Goal: Check status: Check status

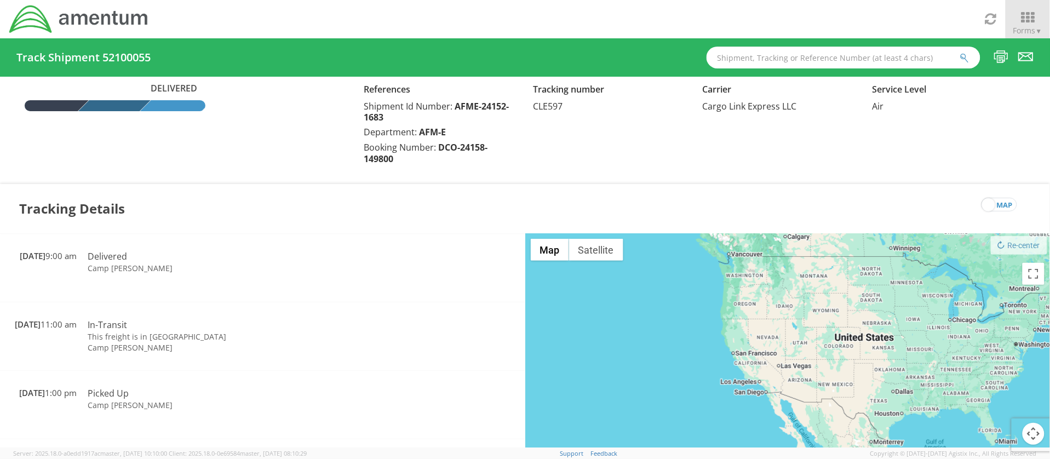
click at [769, 51] on input "text" at bounding box center [843, 58] width 274 height 22
paste input "4895409945"
type input "4895409945"
click at [960, 52] on button "submit" at bounding box center [964, 58] width 9 height 13
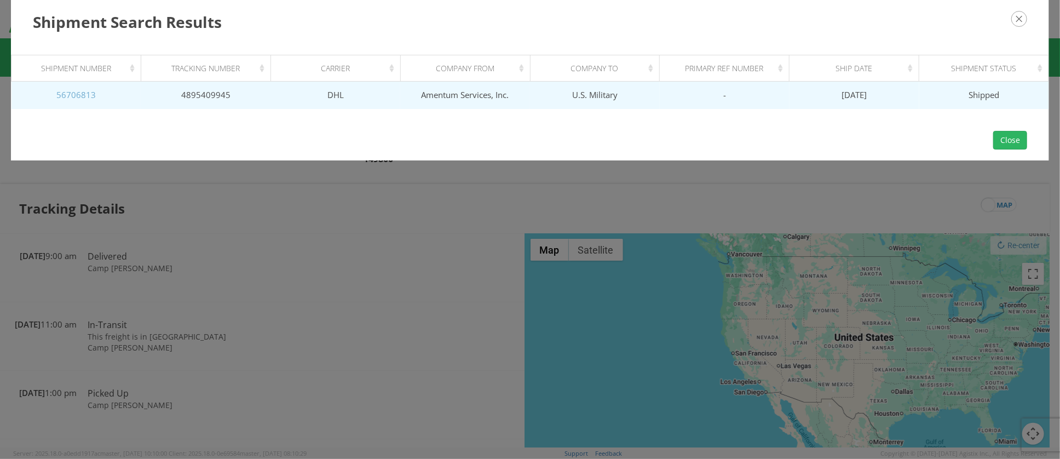
click at [89, 94] on link "56706813" at bounding box center [75, 94] width 39 height 11
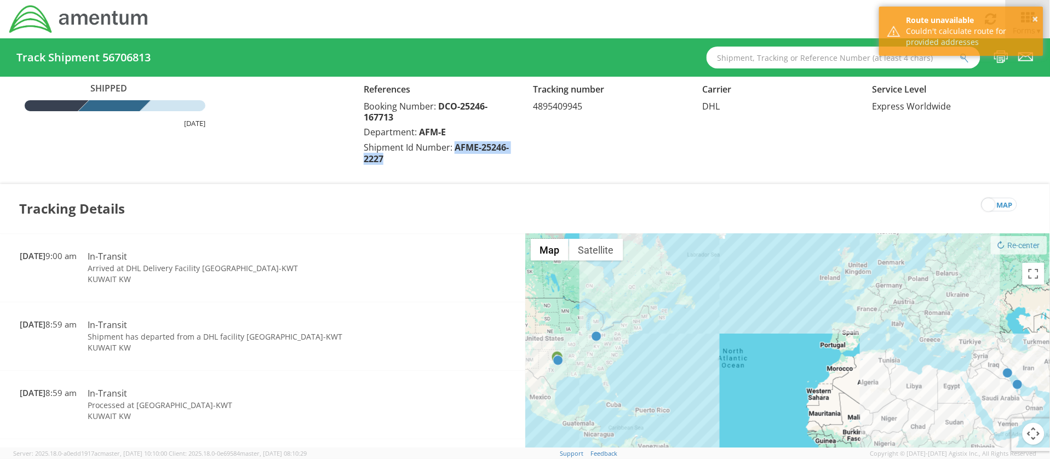
drag, startPoint x: 455, startPoint y: 149, endPoint x: 459, endPoint y: 162, distance: 13.9
click at [459, 162] on div "Shipment Id Number: AFME-25246-2227" at bounding box center [440, 153] width 153 height 24
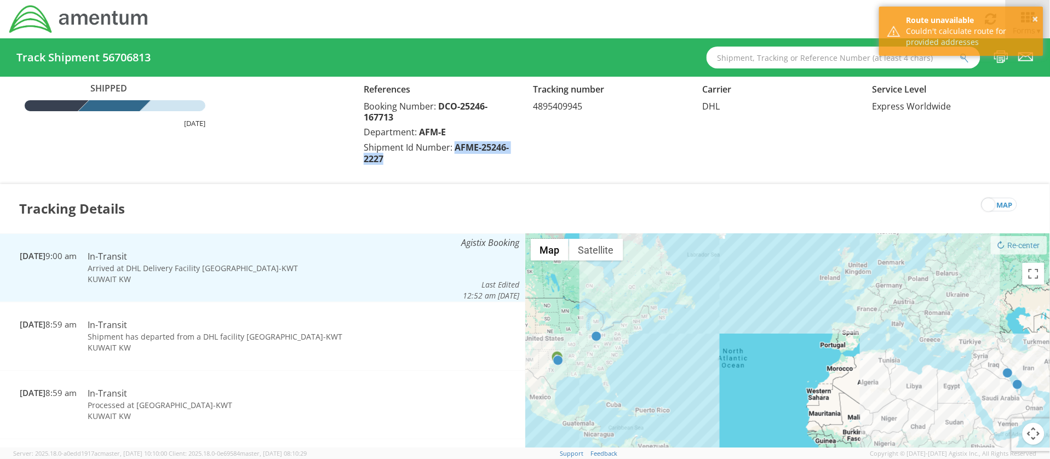
copy span "AFME-25246-2227"
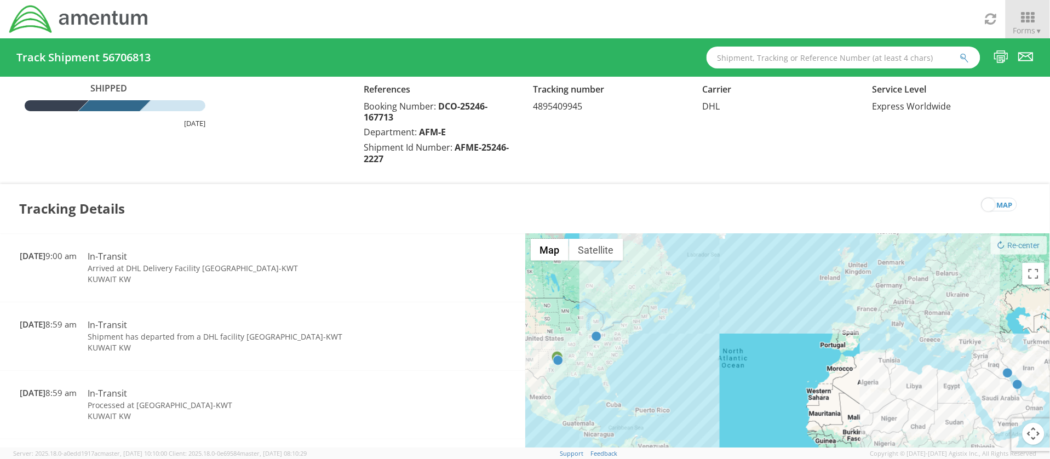
click at [574, 106] on span "4895409945" at bounding box center [557, 106] width 49 height 12
copy span "4895409945"
